Goal: Task Accomplishment & Management: Manage account settings

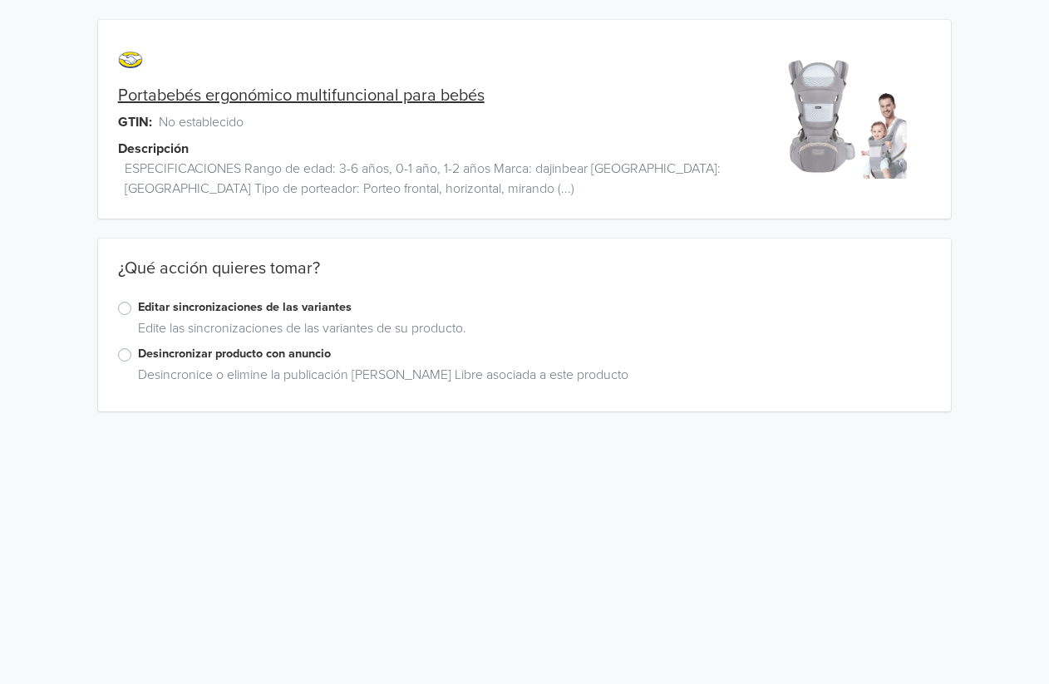
click at [138, 352] on label "Desincronizar producto con anuncio" at bounding box center [535, 354] width 794 height 18
click at [0, 0] on input "Desincronizar producto con anuncio" at bounding box center [0, 0] width 0 height 0
click at [138, 504] on label "Eliminar el anuncio" at bounding box center [186, 500] width 96 height 18
click at [0, 0] on input "Eliminar el anuncio" at bounding box center [0, 0] width 0 height 0
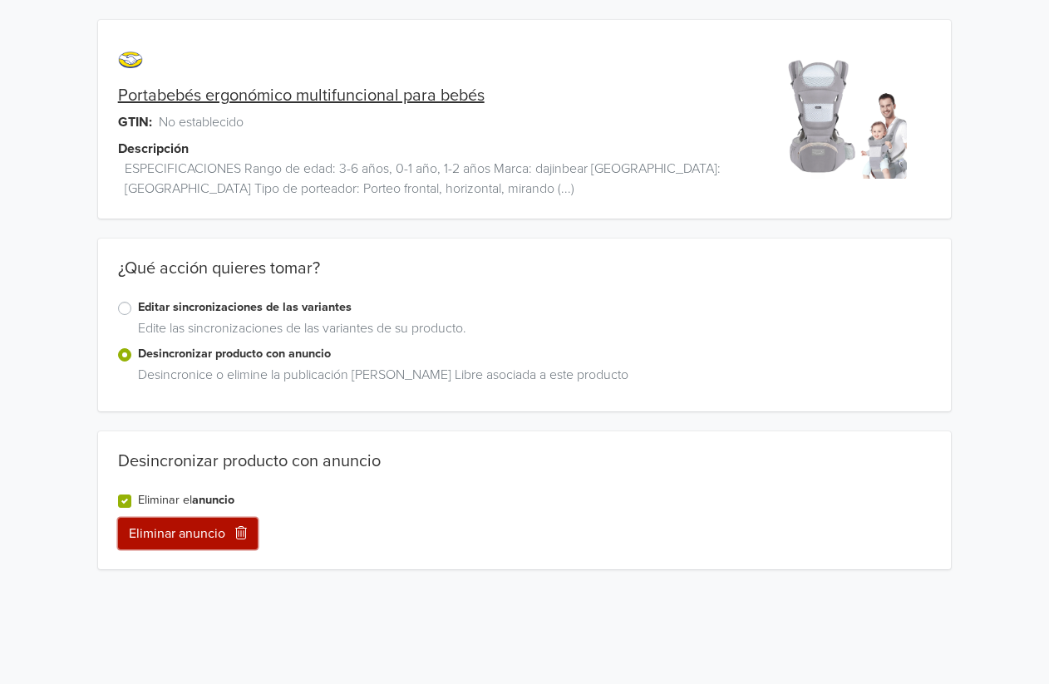
click at [203, 535] on button "Eliminar anuncio" at bounding box center [188, 534] width 140 height 32
